Goal: Find specific page/section

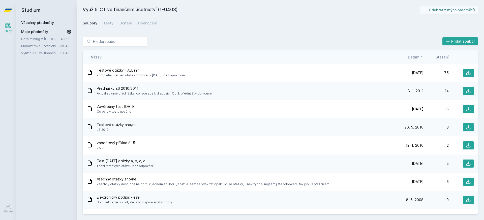
click at [6, 10] on icon at bounding box center [8, 10] width 8 height 3
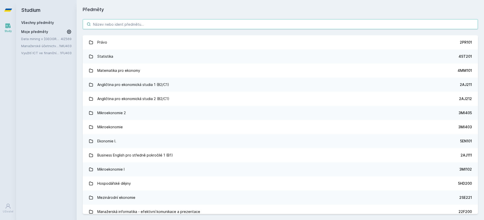
click at [130, 28] on input "search" at bounding box center [280, 24] width 395 height 10
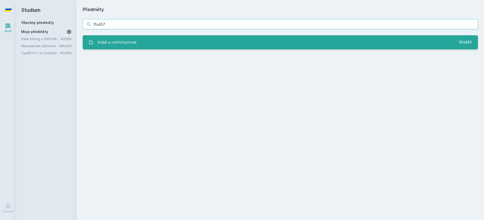
type input "1fu457"
click at [171, 43] on link "Vnější a vnitřní kontrola 1FU457" at bounding box center [280, 42] width 395 height 14
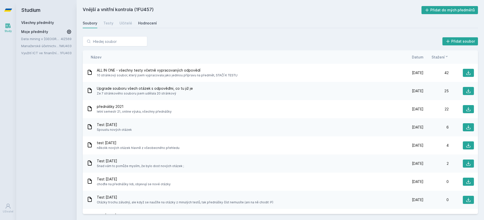
click at [140, 21] on div "Hodnocení" at bounding box center [147, 23] width 19 height 5
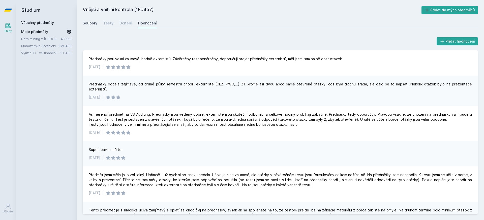
click at [85, 21] on div "Soubory" at bounding box center [90, 23] width 15 height 5
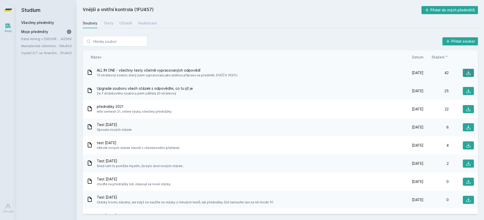
click at [470, 73] on button at bounding box center [468, 73] width 11 height 8
